Goal: Transaction & Acquisition: Download file/media

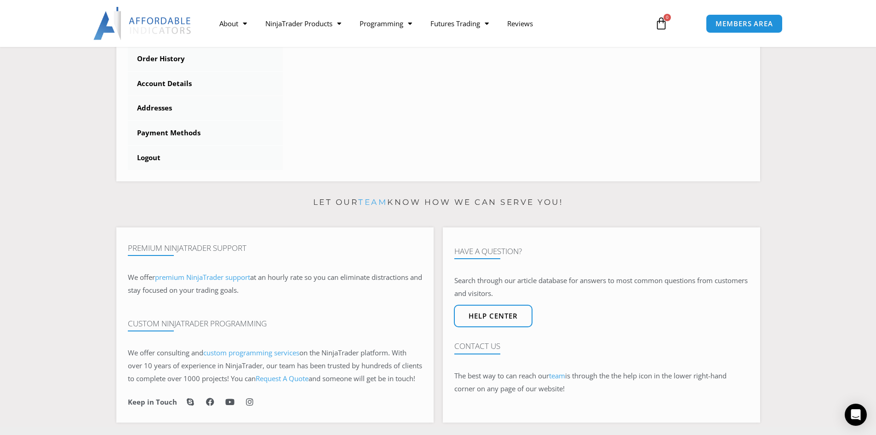
scroll to position [322, 0]
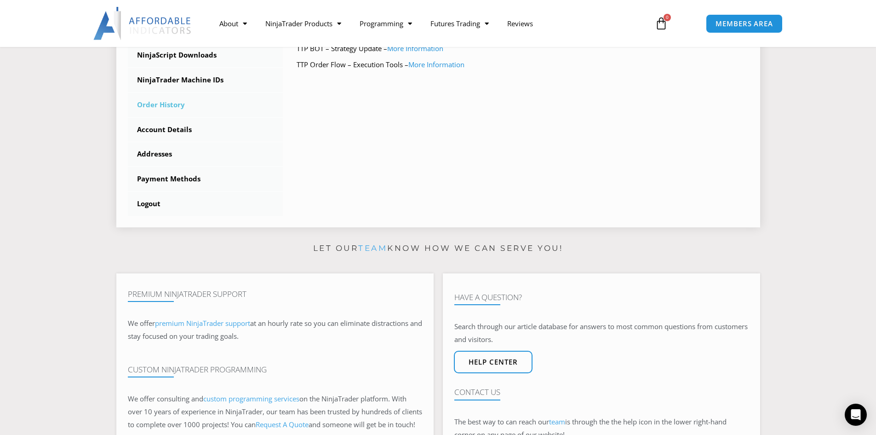
click at [176, 103] on link "Order History" at bounding box center [206, 105] width 156 height 24
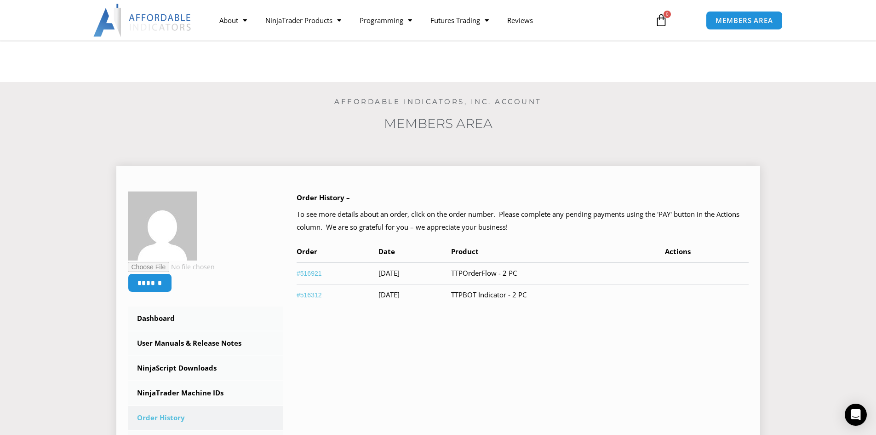
scroll to position [138, 0]
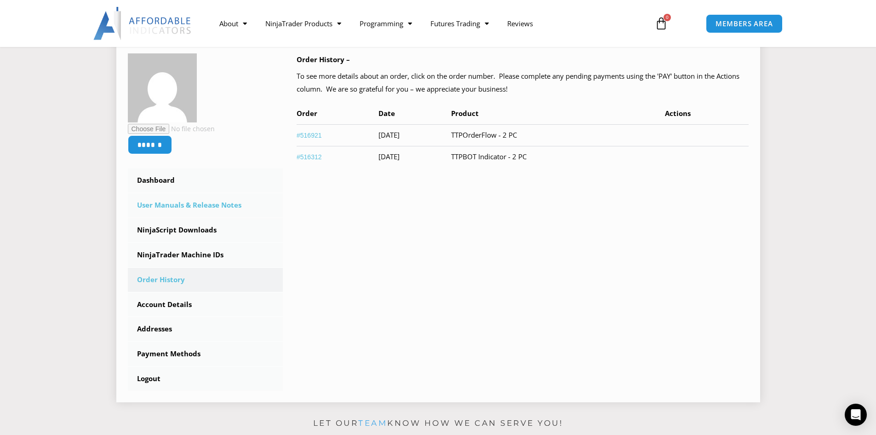
click at [195, 204] on link "User Manuals & Release Notes" at bounding box center [206, 205] width 156 height 24
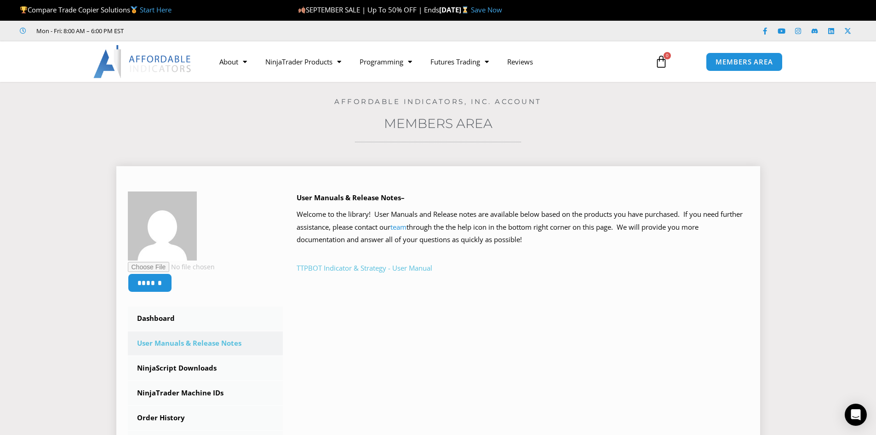
click at [360, 267] on link "TTPBOT Indicator & Strategy - User Manual" at bounding box center [365, 267] width 136 height 9
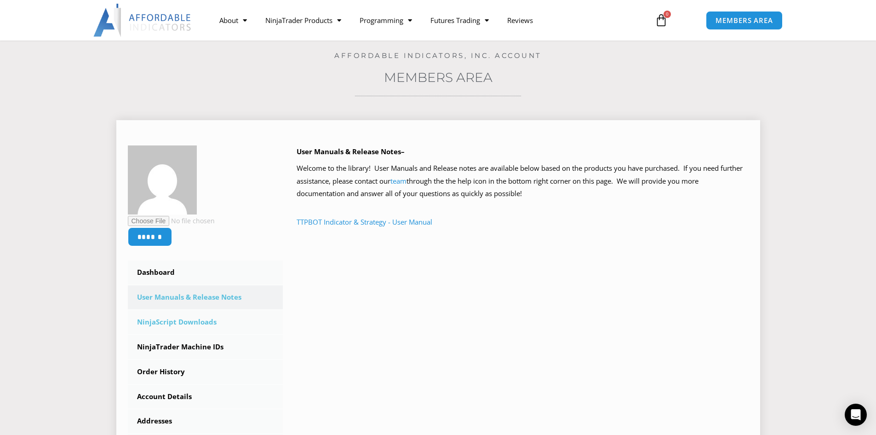
click at [192, 318] on link "NinjaScript Downloads" at bounding box center [206, 322] width 156 height 24
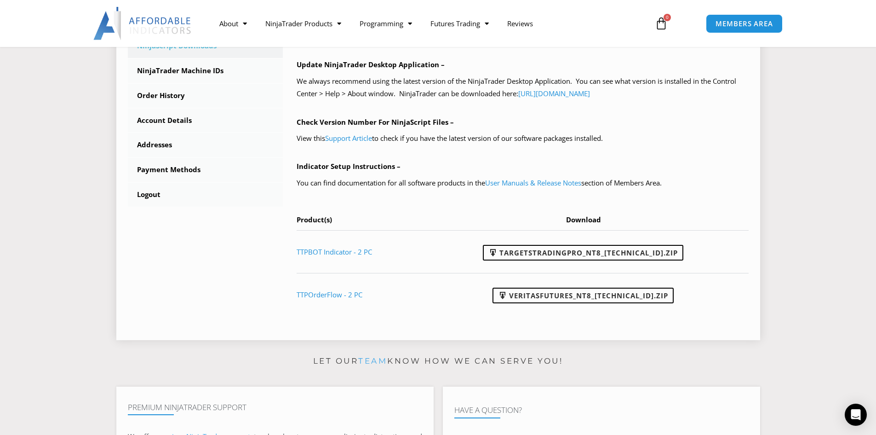
scroll to position [276, 0]
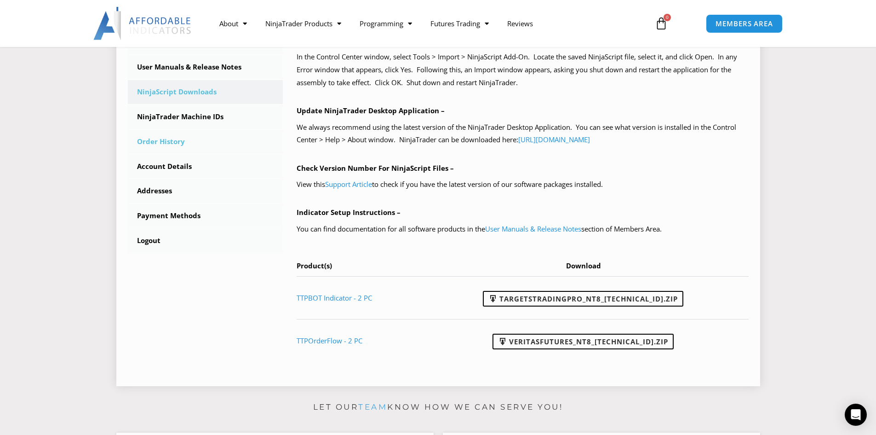
click at [171, 138] on link "Order History" at bounding box center [206, 142] width 156 height 24
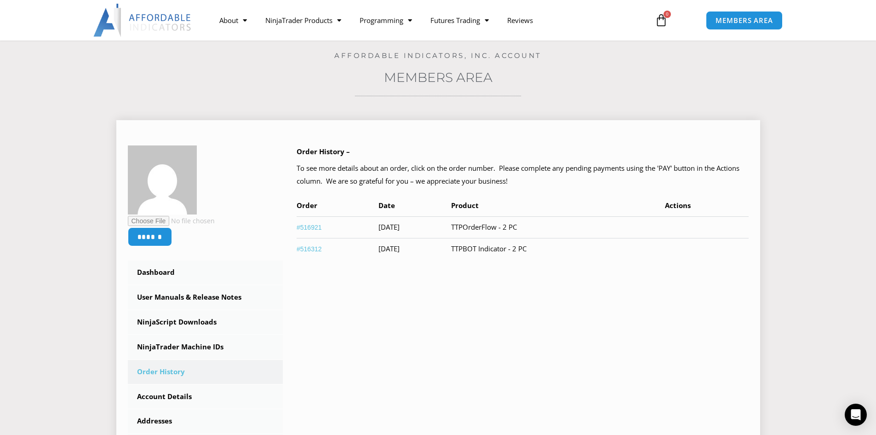
scroll to position [92, 0]
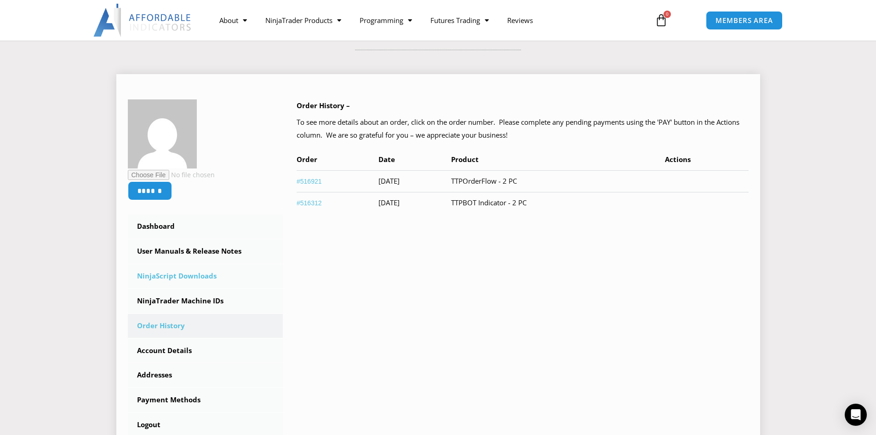
click at [191, 274] on link "NinjaScript Downloads" at bounding box center [206, 276] width 156 height 24
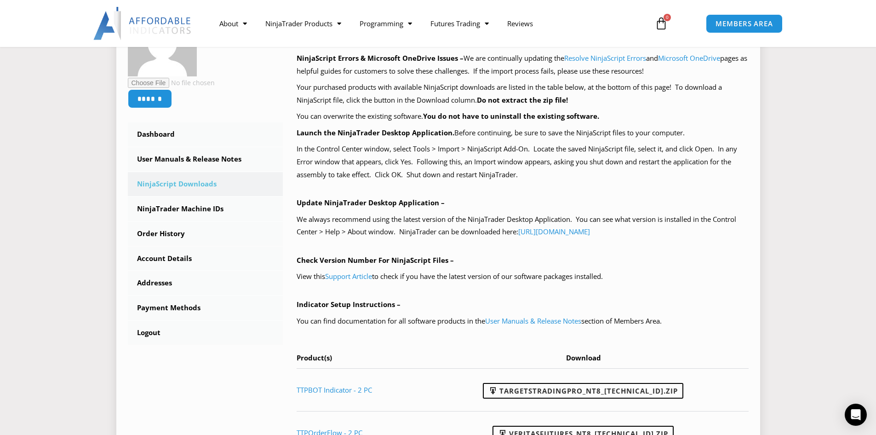
scroll to position [276, 0]
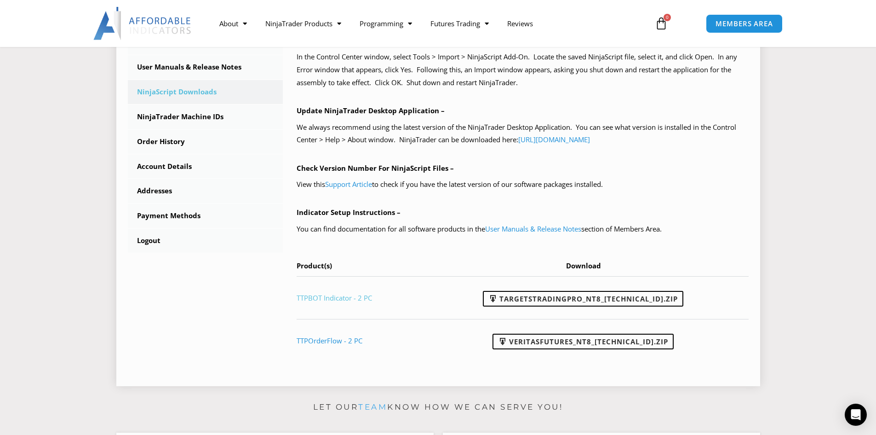
click at [334, 296] on link "TTPBOT Indicator - 2 PC" at bounding box center [334, 297] width 75 height 9
click at [587, 298] on link "TargetsTradingPro_NT8_23.3.6.3.zip" at bounding box center [583, 299] width 201 height 16
click at [582, 298] on link "TargetsTradingPro_NT8_23.3.6.3.zip" at bounding box center [583, 299] width 201 height 16
